Goal: Task Accomplishment & Management: Use online tool/utility

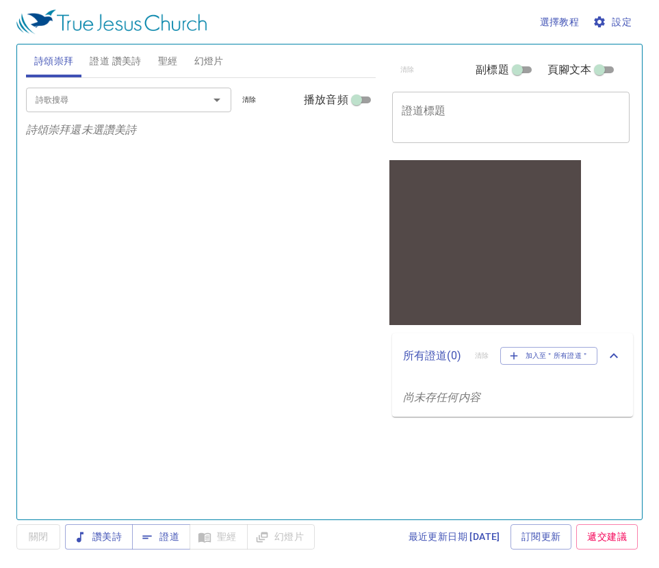
click at [609, 20] on span "設定" at bounding box center [614, 22] width 36 height 17
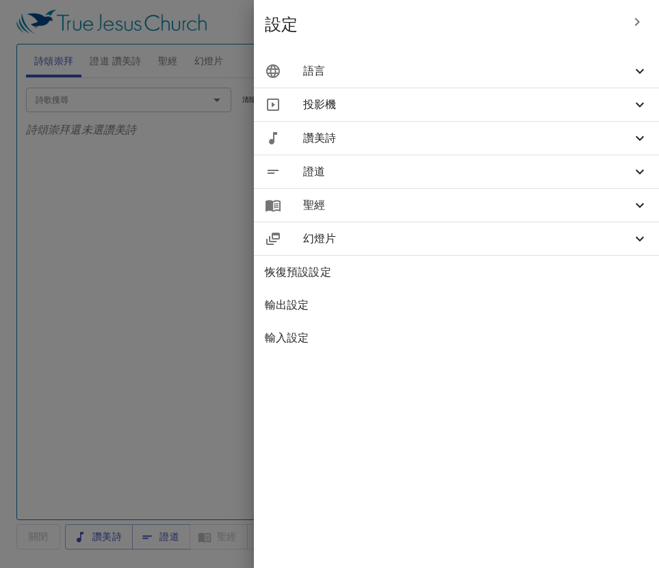
click at [621, 71] on span "語言" at bounding box center [467, 71] width 329 height 16
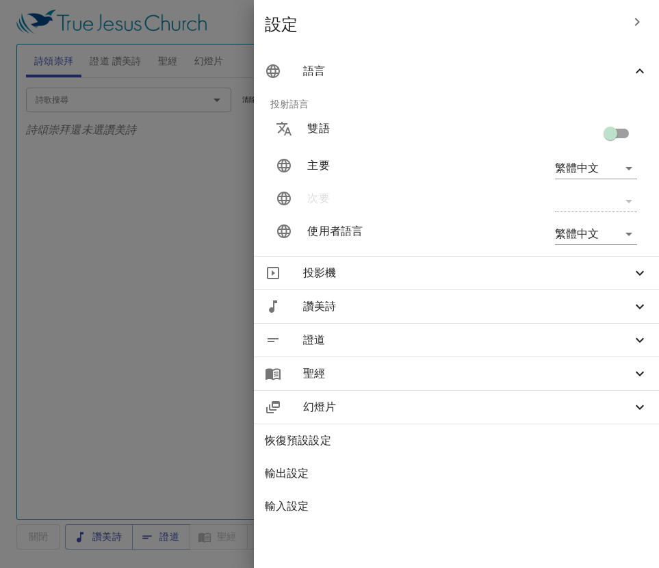
click at [624, 163] on body "選擇教程 設定 詩頌崇拜 證道 讚美詩 聖經 幻燈片 詩歌搜尋 詩歌搜尋 清除 播放音頻 詩頌崇拜還未選讚美詩 詩歌搜尋 詩歌搜尋 清除 播放音頻 證道還未選…" at bounding box center [329, 284] width 659 height 568
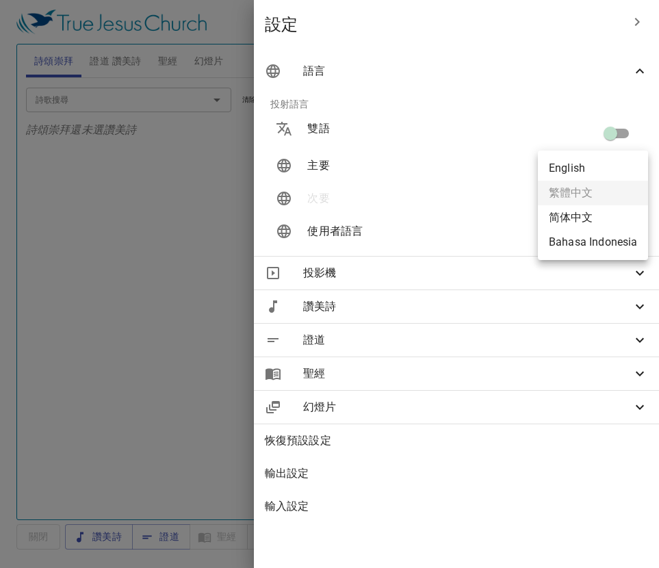
click at [606, 211] on li "简体中文" at bounding box center [593, 217] width 110 height 25
type input "zh-simple"
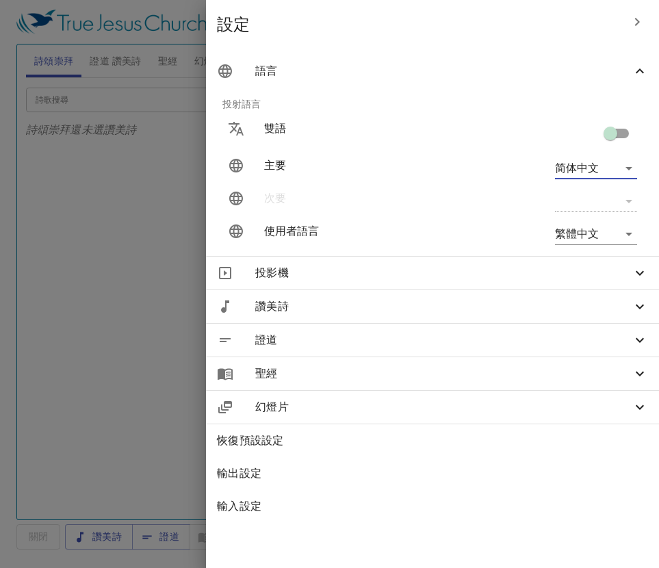
click at [612, 231] on body "選擇教程 設定 詩頌崇拜 證道 讚美詩 聖經 幻燈片 詩歌搜尋 詩歌搜尋 清除 播放音頻 詩頌崇拜還未選讚美詩 詩歌搜尋 詩歌搜尋 清除 播放音頻 證道還未選…" at bounding box center [329, 284] width 659 height 568
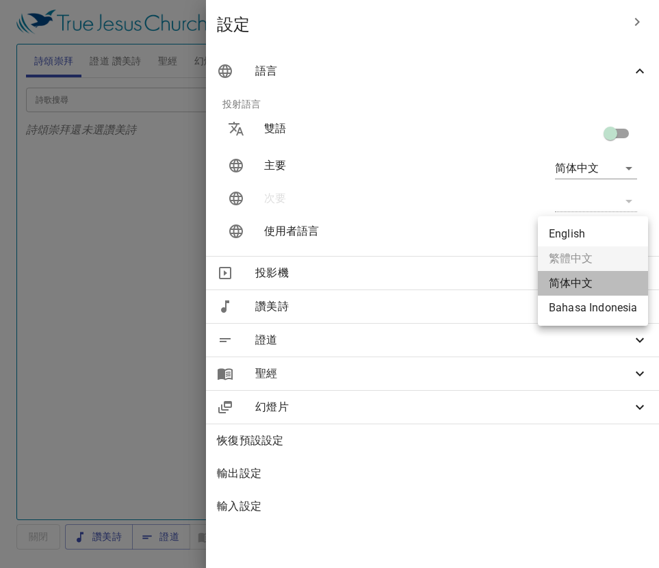
click at [598, 278] on li "简体中文" at bounding box center [593, 283] width 110 height 25
type input "zh-simple"
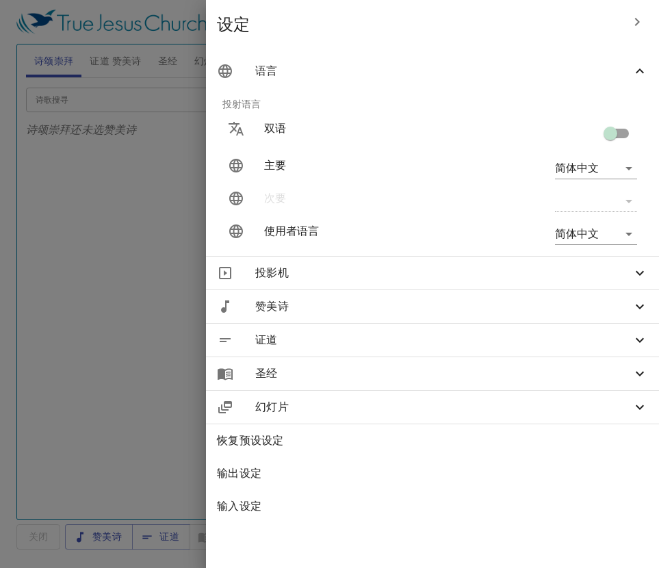
click at [256, 149] on div at bounding box center [329, 284] width 659 height 568
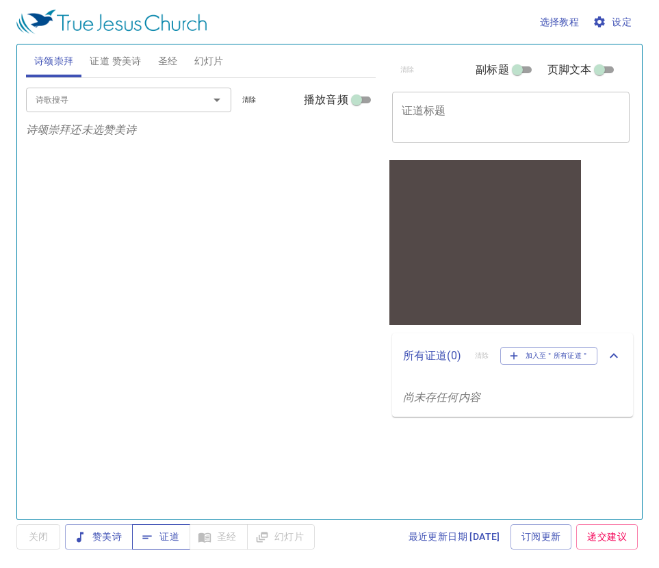
click at [160, 538] on span "证道" at bounding box center [161, 537] width 36 height 17
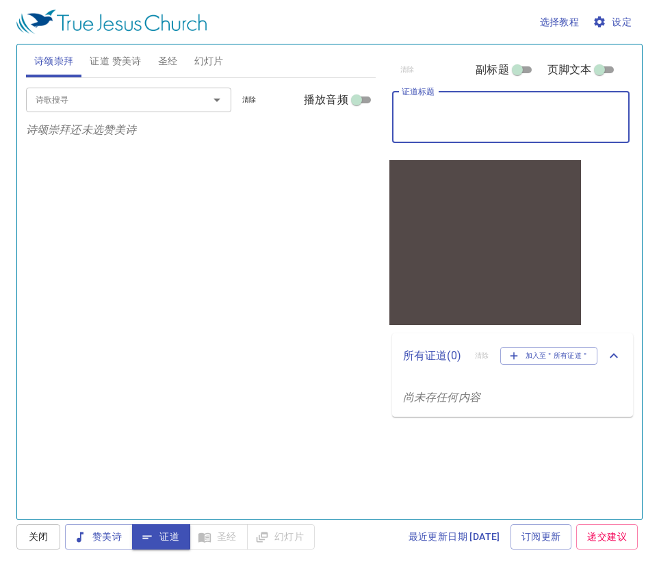
click at [446, 116] on textarea "证道标题" at bounding box center [511, 117] width 219 height 26
type textarea "题目"
click at [120, 56] on span "证道 赞美诗" at bounding box center [115, 61] width 51 height 17
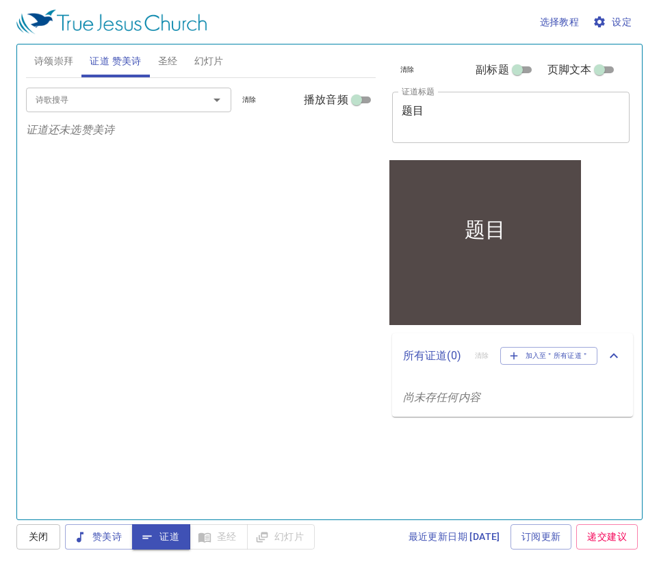
click at [126, 99] on input "诗歌搜寻" at bounding box center [108, 100] width 157 height 16
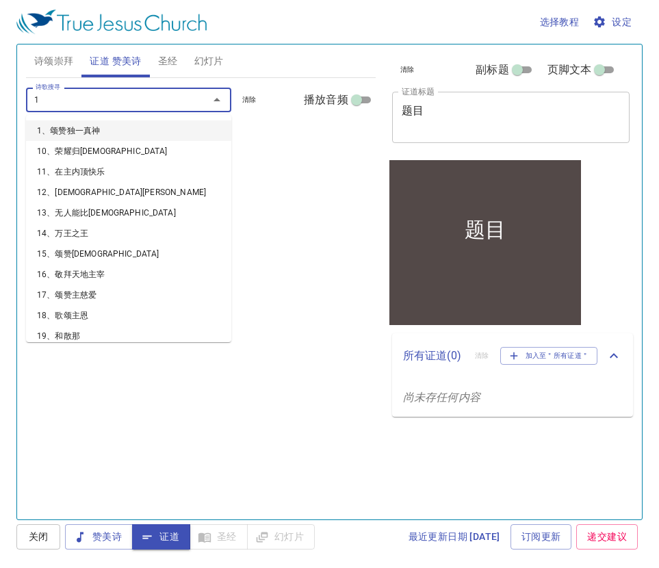
type input "1"
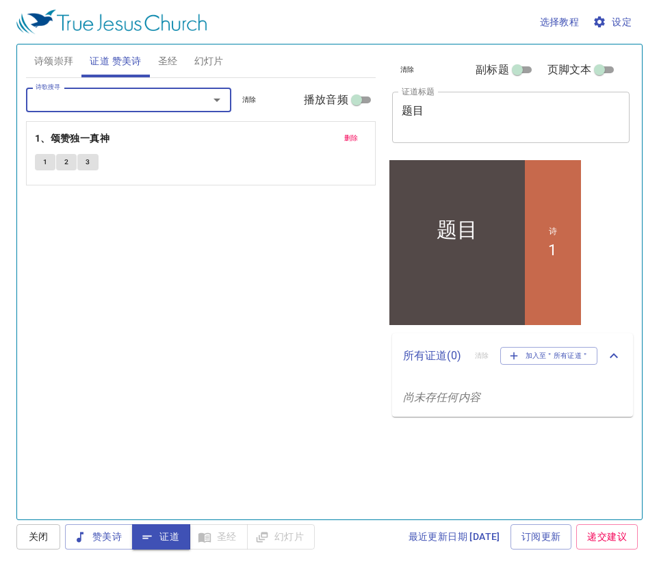
type input "2"
click at [172, 62] on span "圣经" at bounding box center [168, 61] width 20 height 17
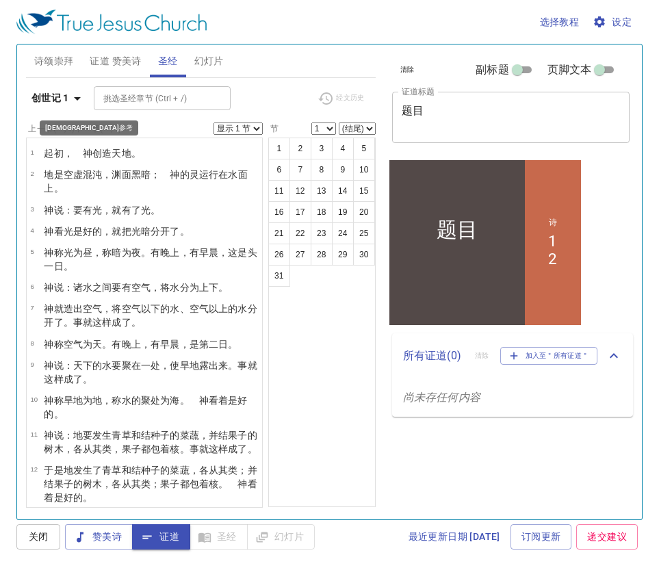
click at [68, 100] on b "创世记 1" at bounding box center [50, 98] width 38 height 17
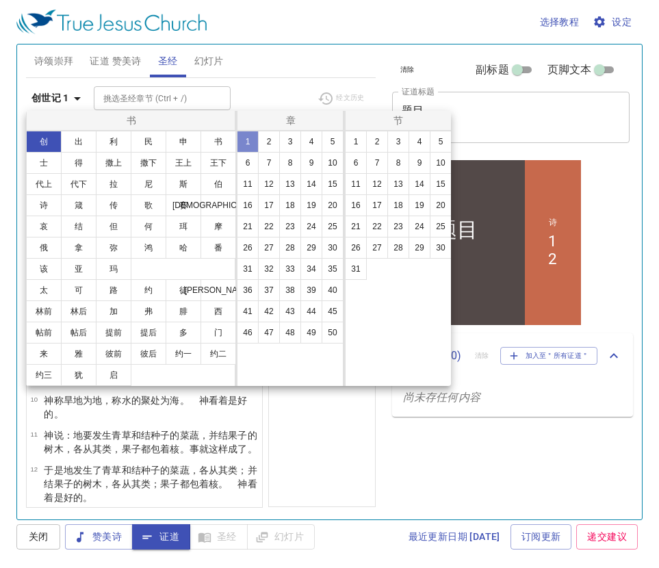
click at [249, 140] on button "1" at bounding box center [248, 142] width 22 height 22
click at [353, 149] on button "1" at bounding box center [356, 142] width 22 height 22
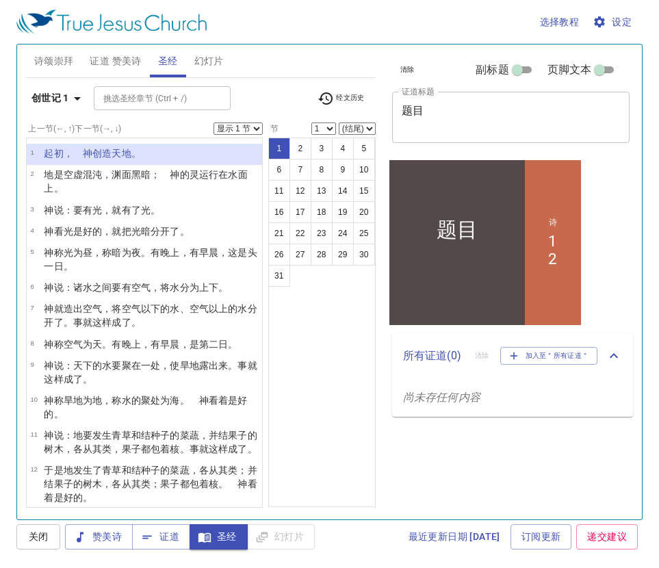
select select "2"
select select "3"
